Goal: Information Seeking & Learning: Learn about a topic

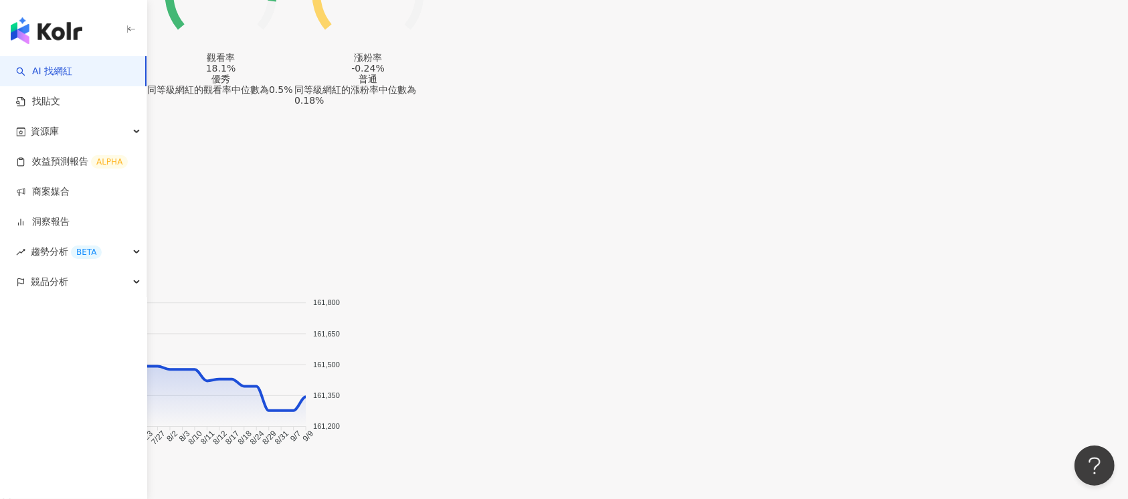
scroll to position [1063, 0]
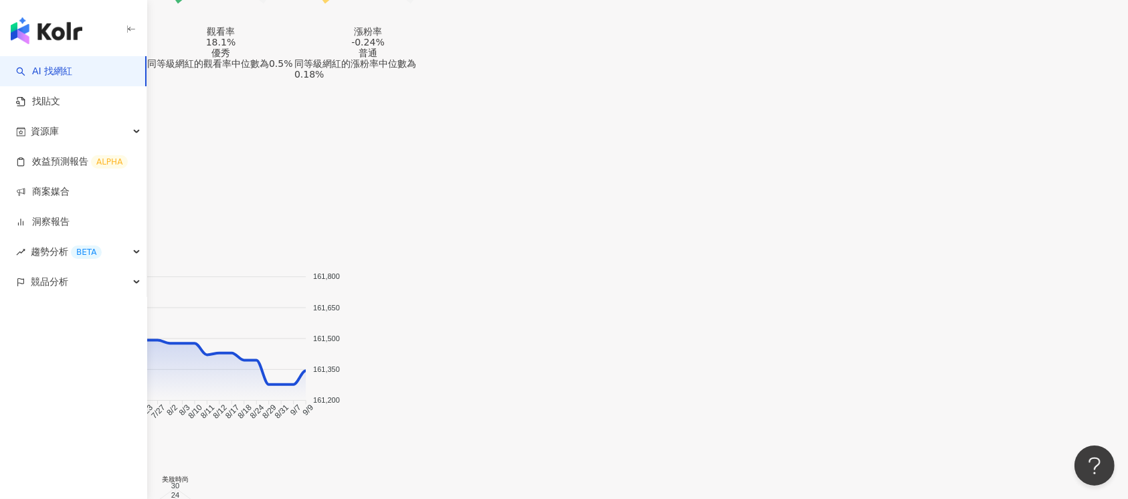
drag, startPoint x: 701, startPoint y: 35, endPoint x: 753, endPoint y: 34, distance: 52.2
drag, startPoint x: 778, startPoint y: 35, endPoint x: 819, endPoint y: 35, distance: 40.8
copy span "0.62%"
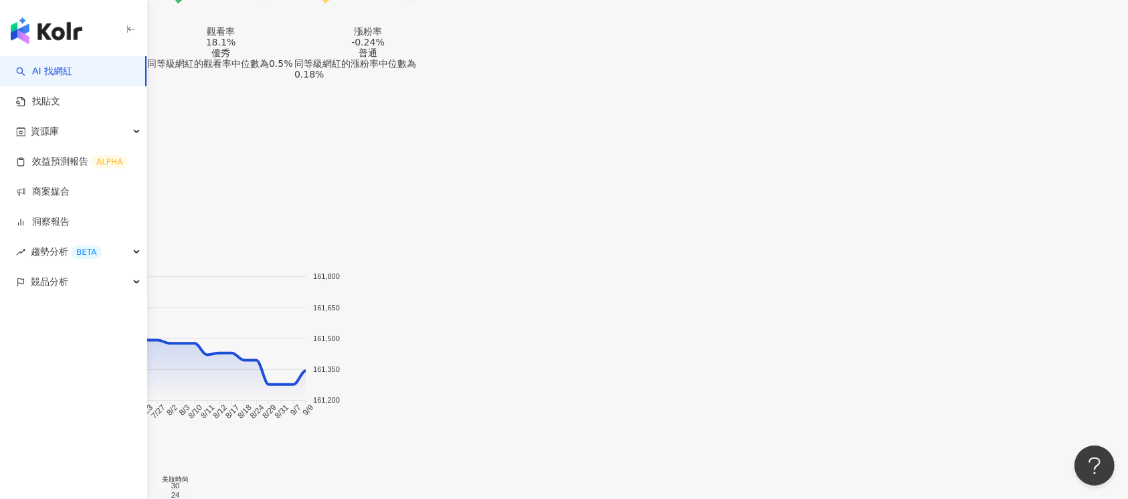
drag, startPoint x: 837, startPoint y: 35, endPoint x: 881, endPoint y: 36, distance: 43.5
copy span "18.1%"
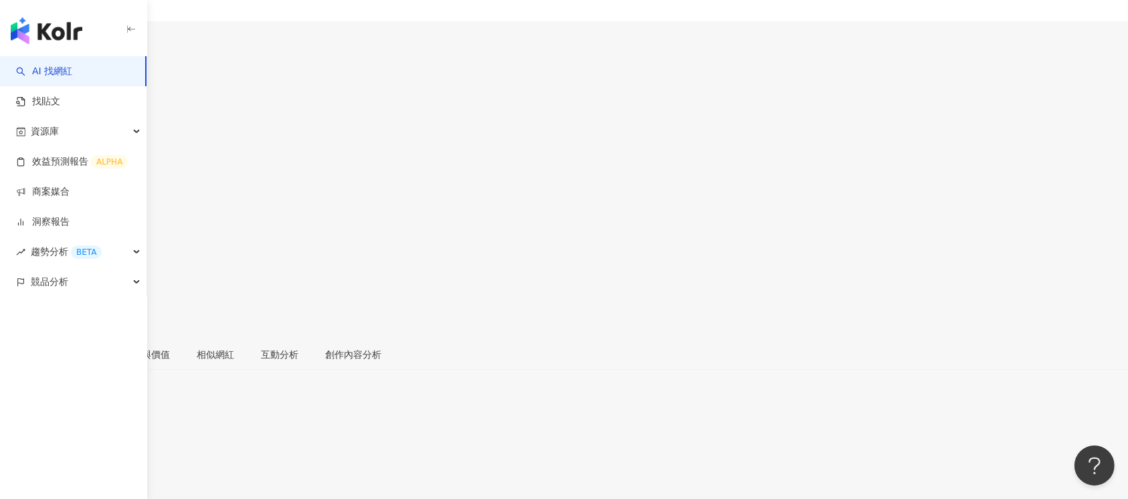
scroll to position [0, 0]
drag, startPoint x: 905, startPoint y: 367, endPoint x: 954, endPoint y: 372, distance: 49.8
copy div "-0.24%"
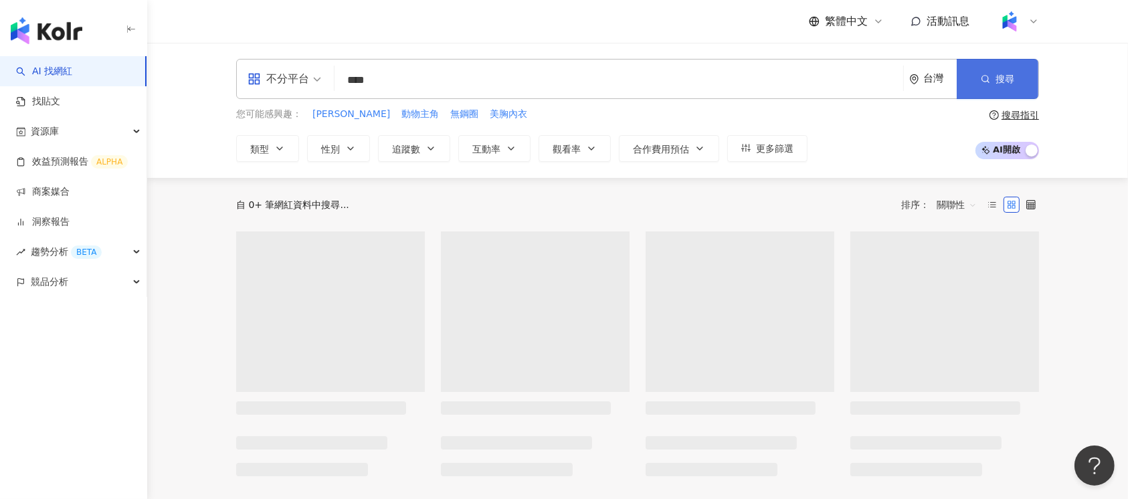
type input "****"
click at [990, 80] on icon "button" at bounding box center [985, 78] width 9 height 9
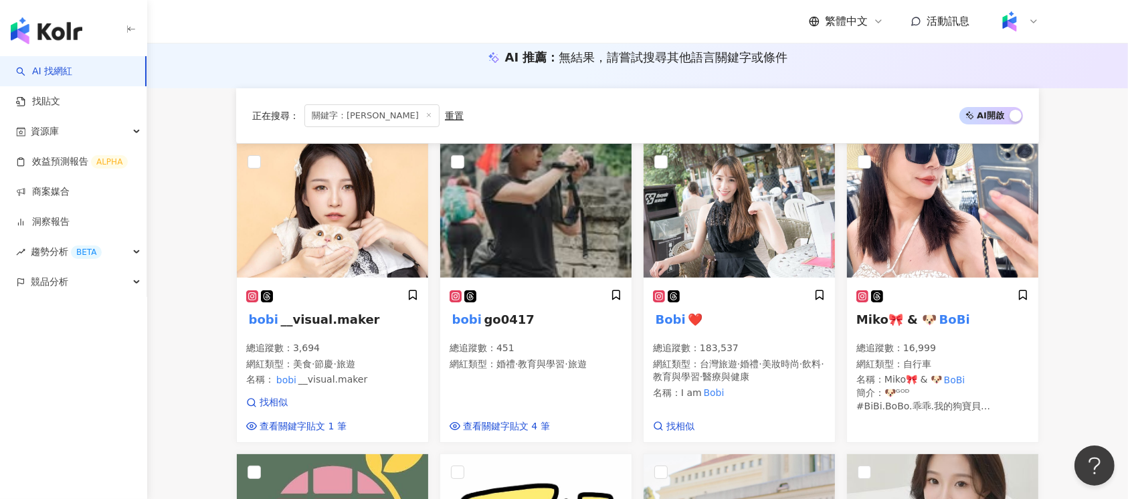
scroll to position [268, 0]
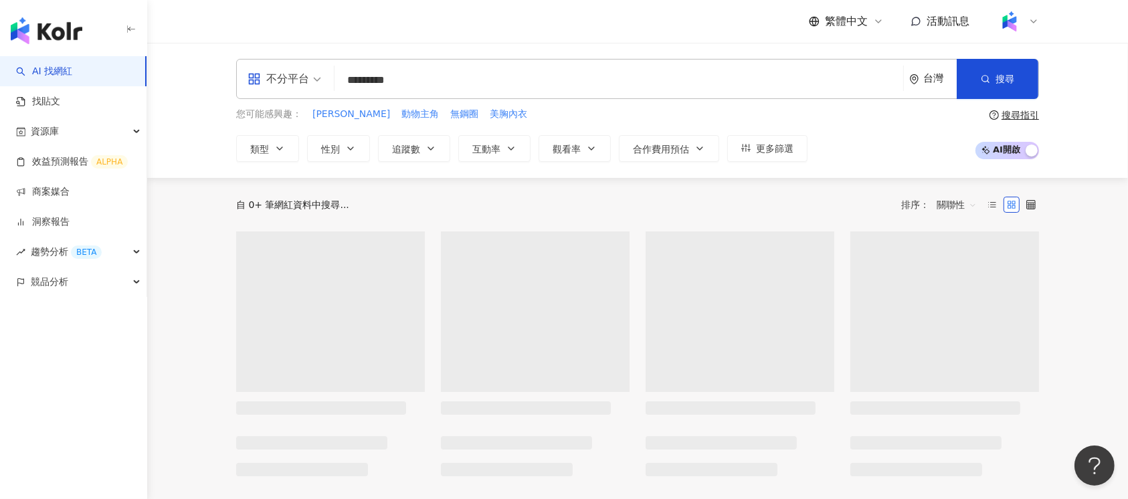
type input "*********"
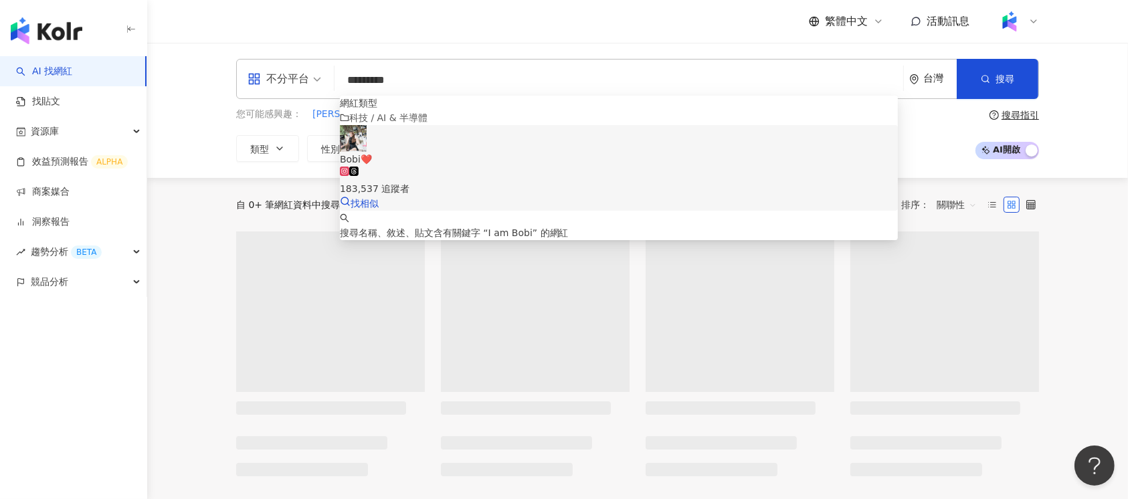
click at [547, 167] on span "Bobi❤️" at bounding box center [619, 159] width 558 height 15
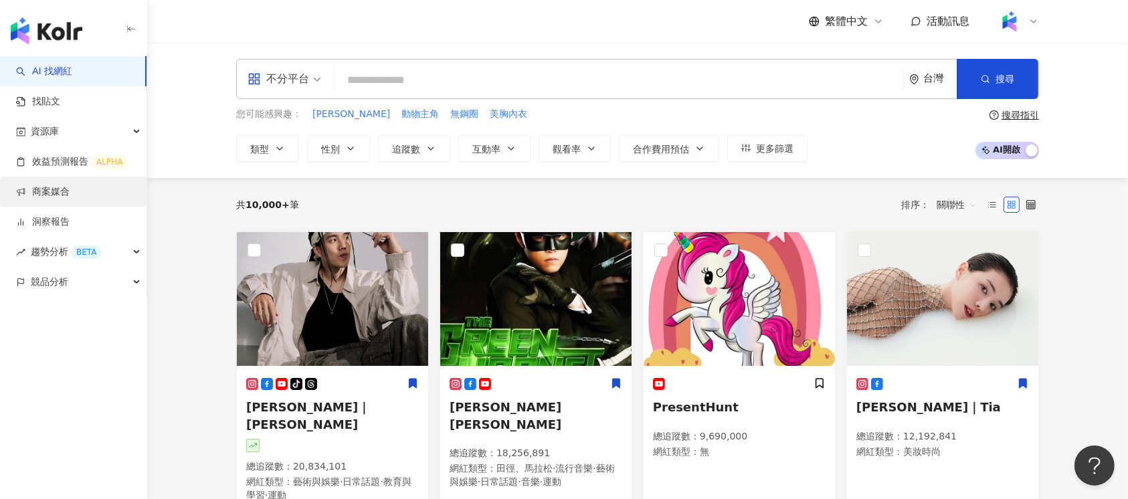
click at [70, 189] on link "商案媒合" at bounding box center [43, 191] width 54 height 13
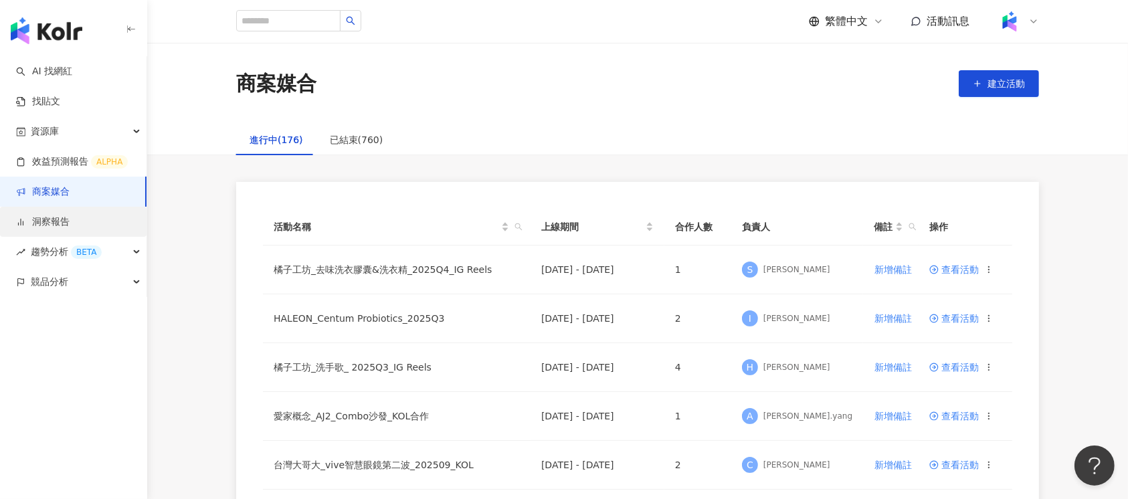
click at [70, 219] on link "洞察報告" at bounding box center [43, 221] width 54 height 13
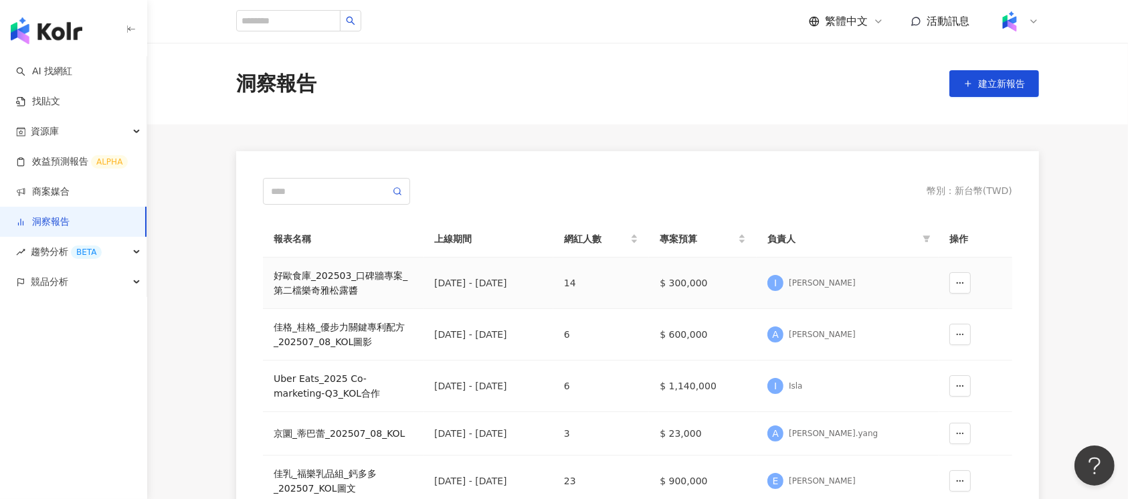
click at [332, 276] on div "好歐食庫_202503_口碑牆專案_第二檔樂奇雅松露醬" at bounding box center [343, 282] width 139 height 29
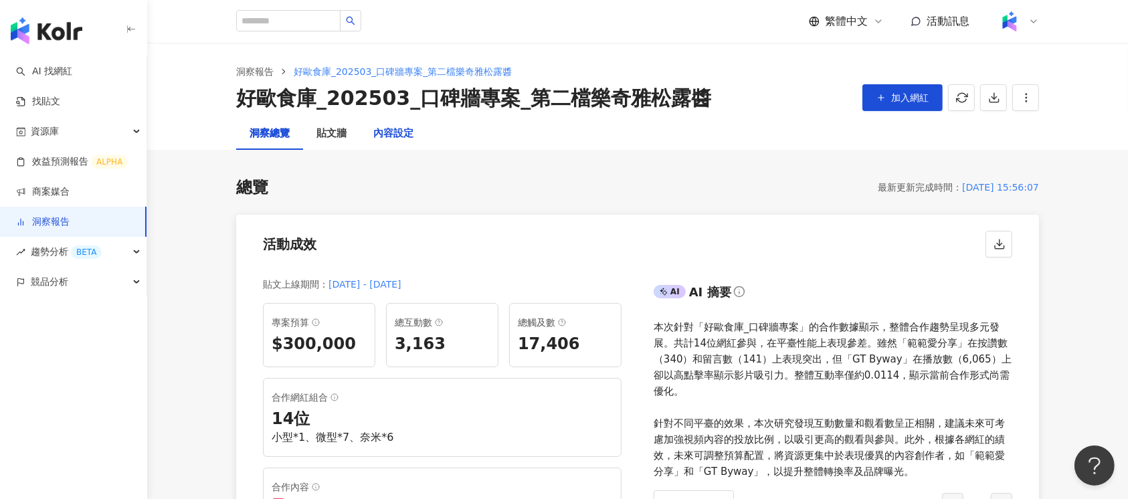
click at [412, 139] on div "內容設定" at bounding box center [393, 134] width 40 height 16
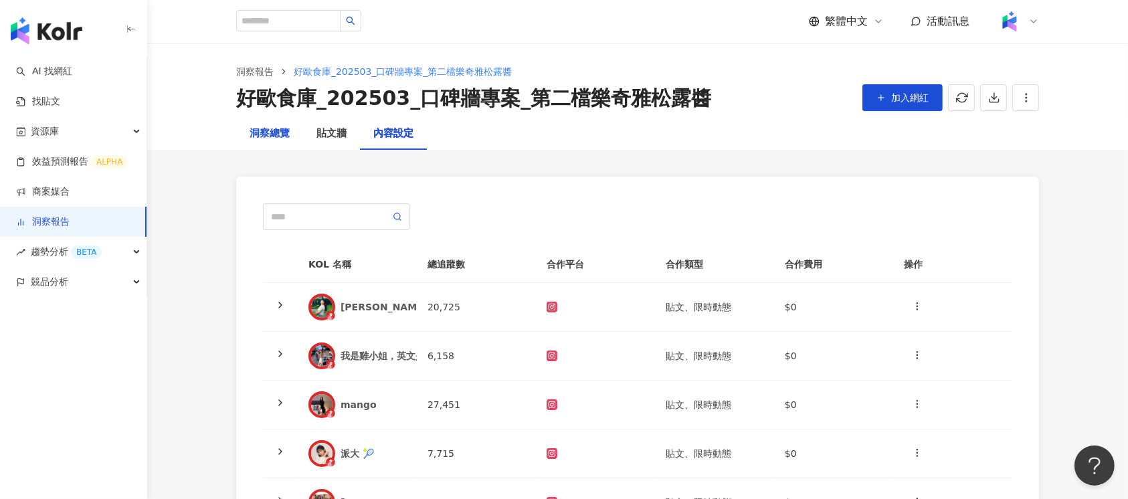
click at [274, 136] on div "洞察總覽" at bounding box center [270, 134] width 40 height 16
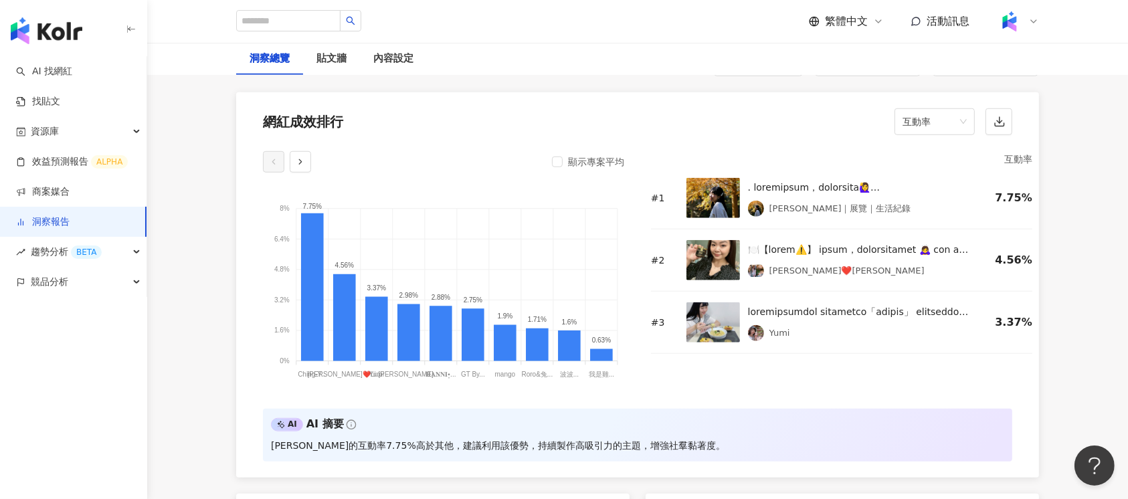
scroll to position [624, 0]
